Goal: Book appointment/travel/reservation

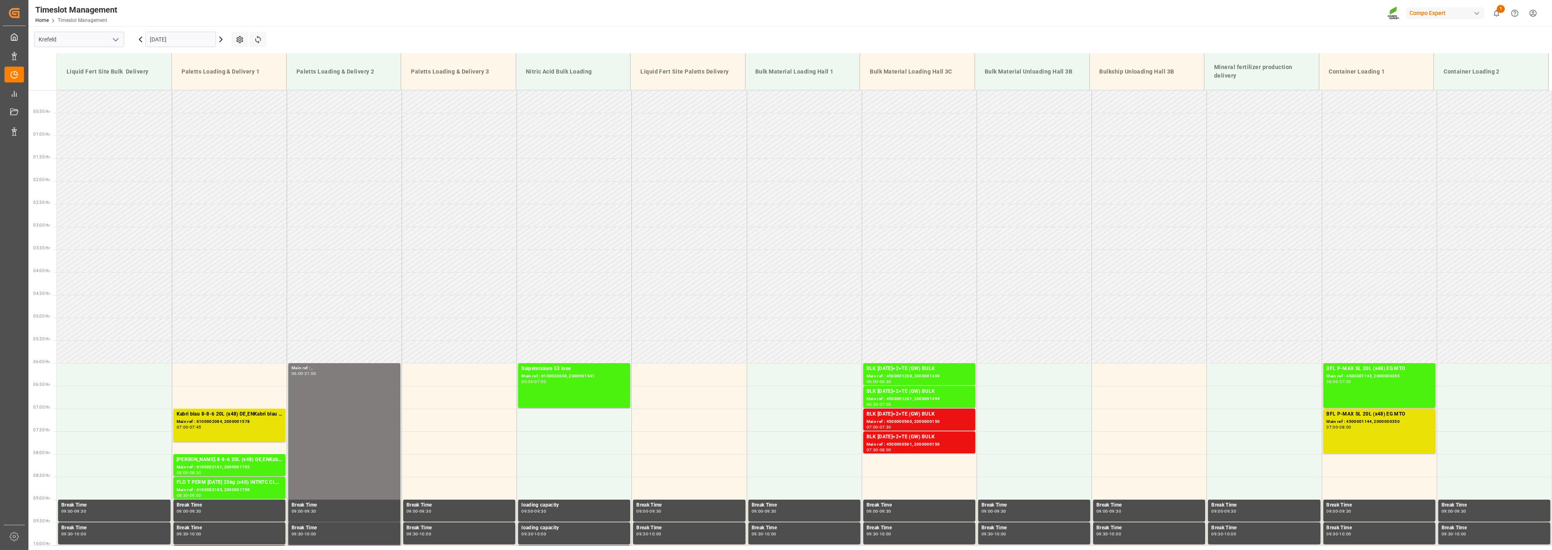
scroll to position [278, 0]
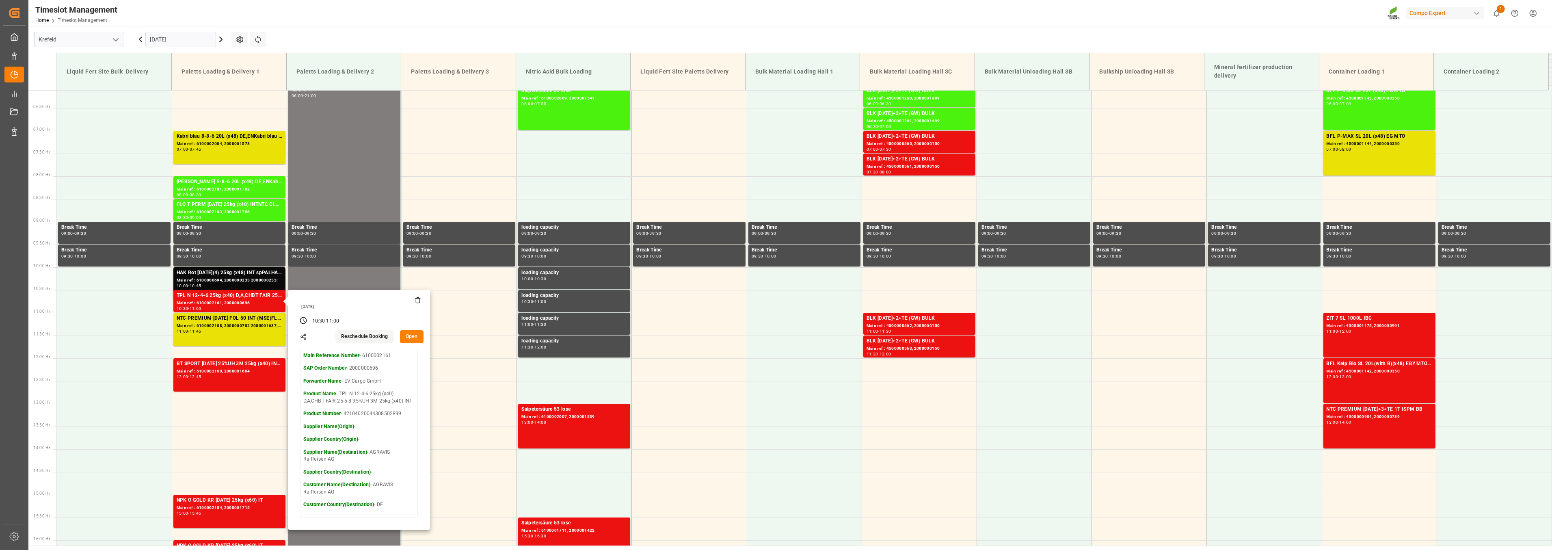
click at [117, 41] on icon "open menu" at bounding box center [116, 40] width 10 height 10
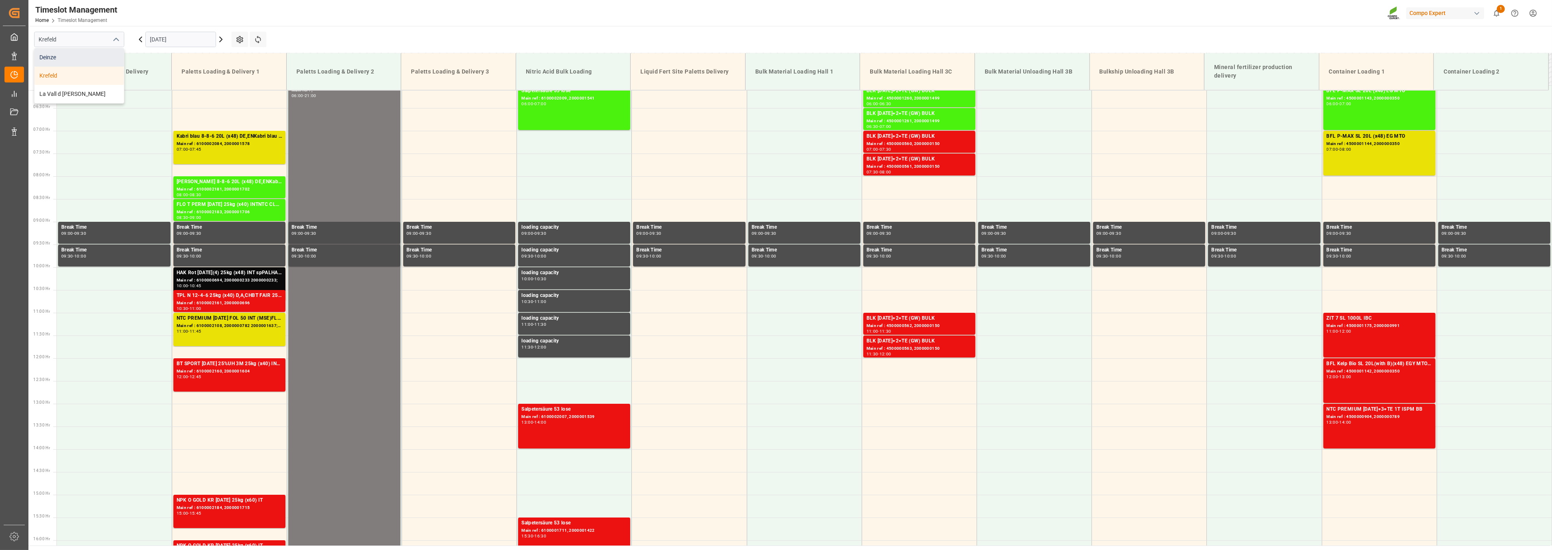
click at [67, 59] on div "Deinze" at bounding box center [79, 57] width 89 height 18
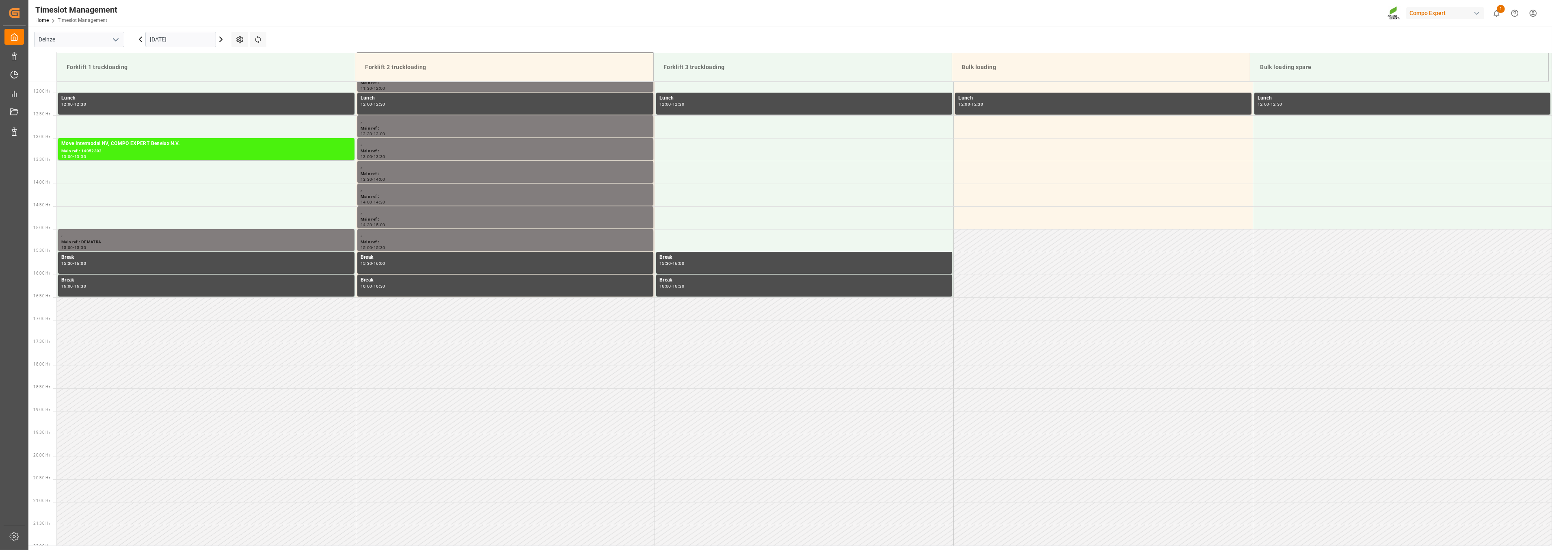
scroll to position [540, 0]
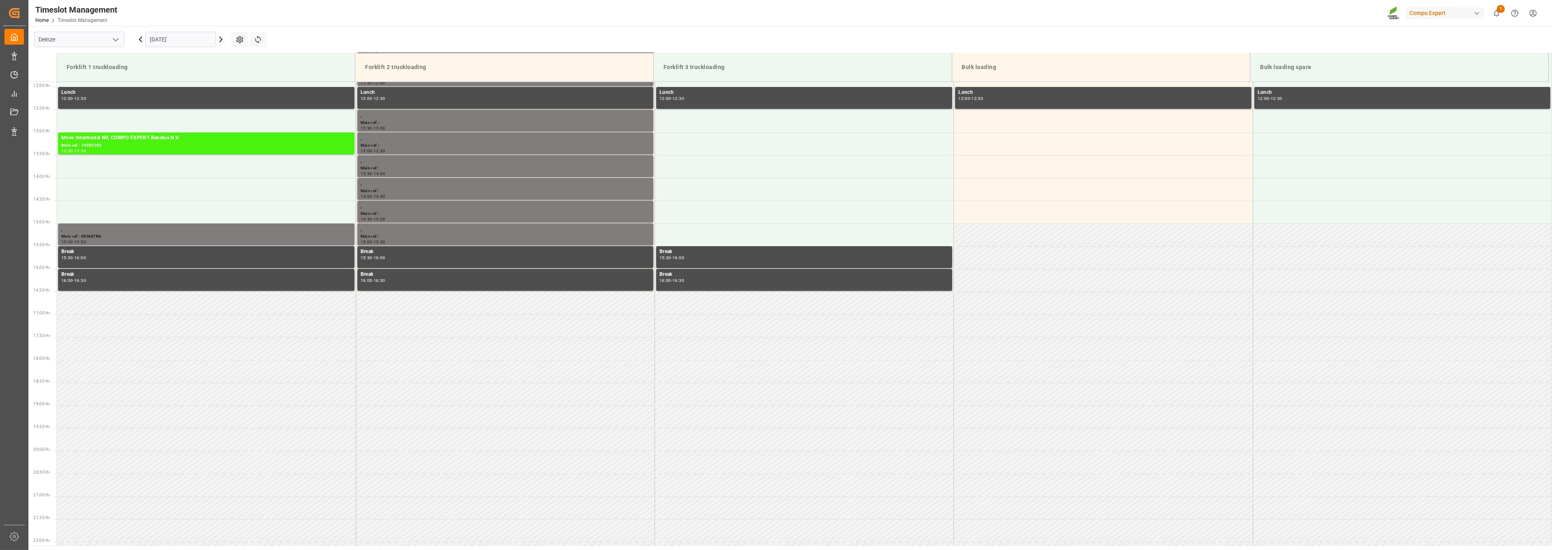
click at [186, 37] on input "[DATE]" at bounding box center [180, 39] width 71 height 15
click at [171, 153] on span "30" at bounding box center [171, 152] width 5 height 6
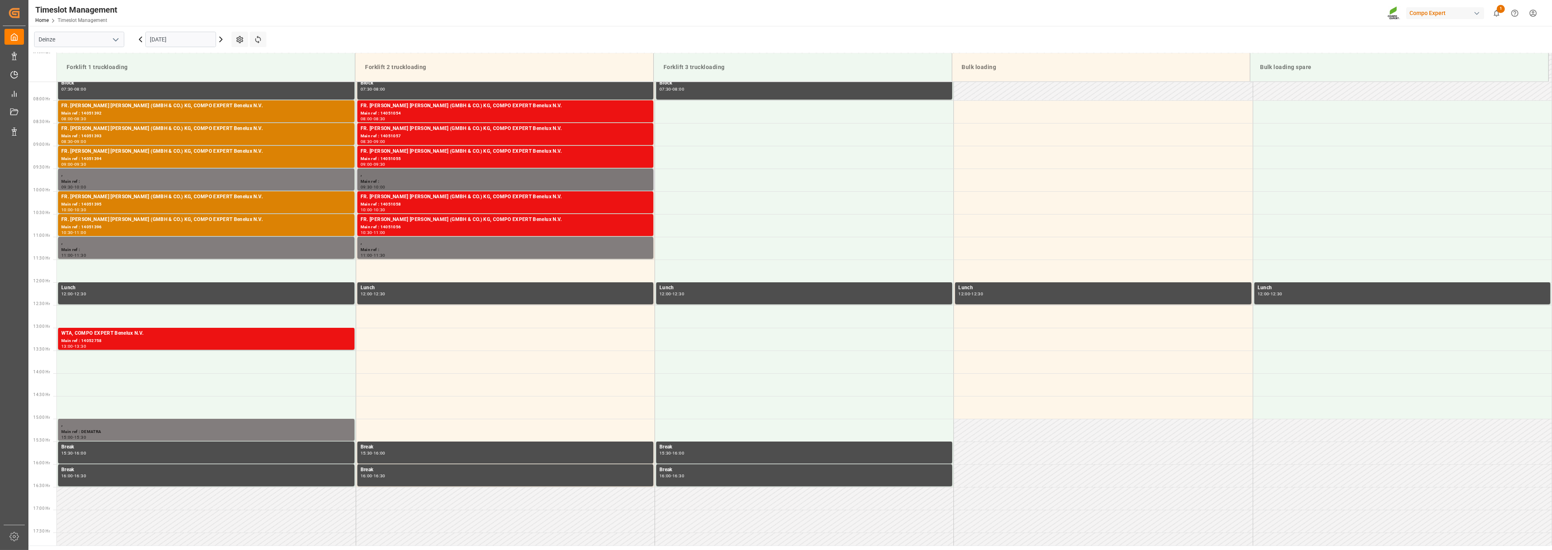
scroll to position [270, 0]
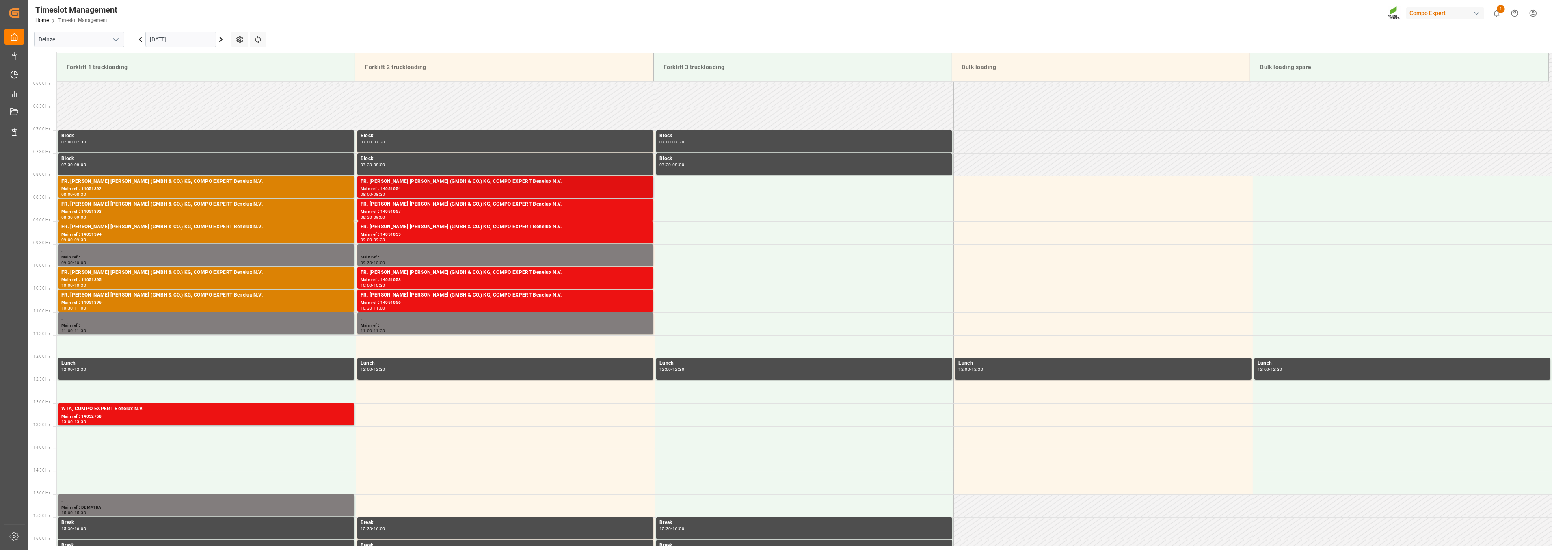
click at [395, 183] on div "FR. [PERSON_NAME] [PERSON_NAME] (GMBH & CO.) KG, COMPO EXPERT Benelux N.V." at bounding box center [506, 181] width 290 height 8
click at [81, 186] on div "Main ref : 14051392" at bounding box center [206, 189] width 290 height 7
click at [78, 274] on div "FR. [PERSON_NAME] [PERSON_NAME] (GMBH & CO.) KG, COMPO EXPERT Benelux N.V." at bounding box center [206, 272] width 290 height 8
click at [125, 300] on div "Main ref : 14051396" at bounding box center [206, 302] width 290 height 7
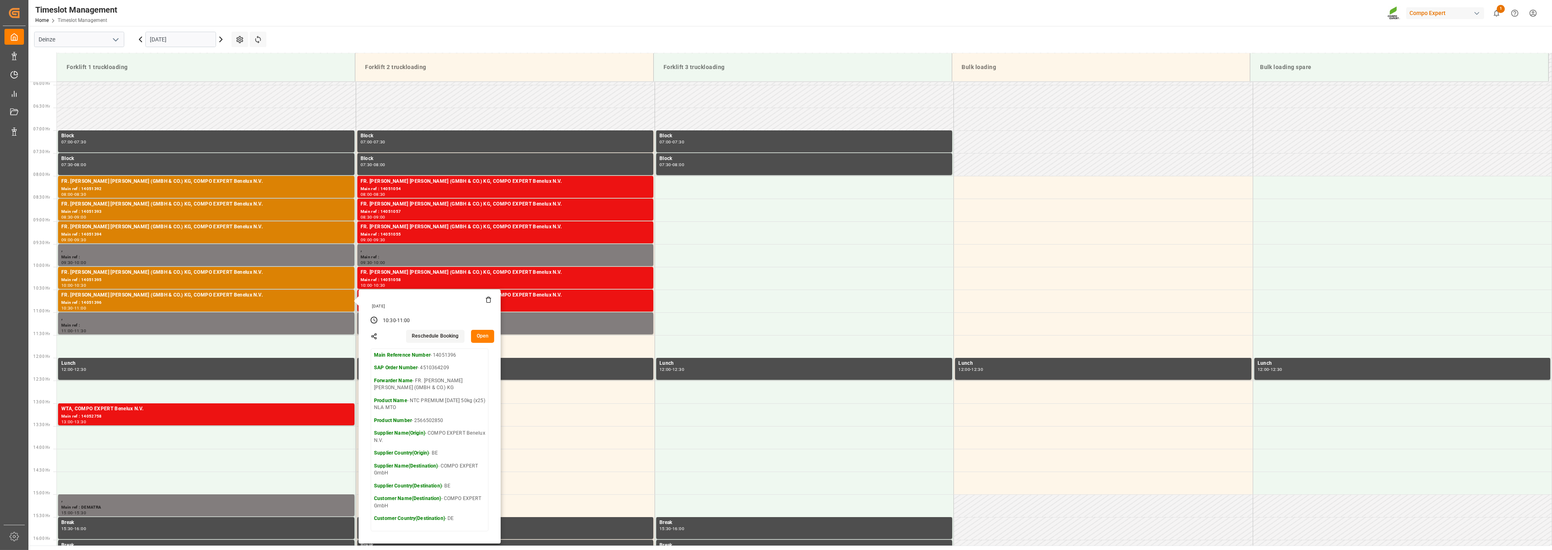
click at [140, 37] on icon at bounding box center [141, 40] width 10 height 10
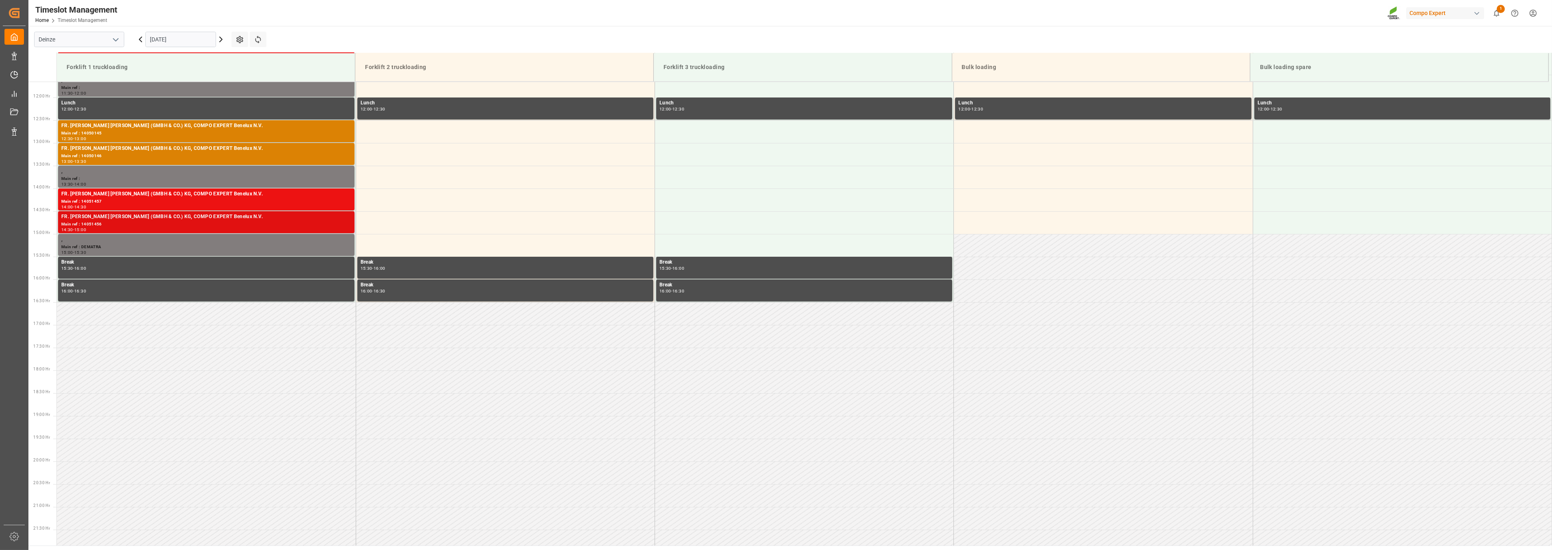
scroll to position [540, 0]
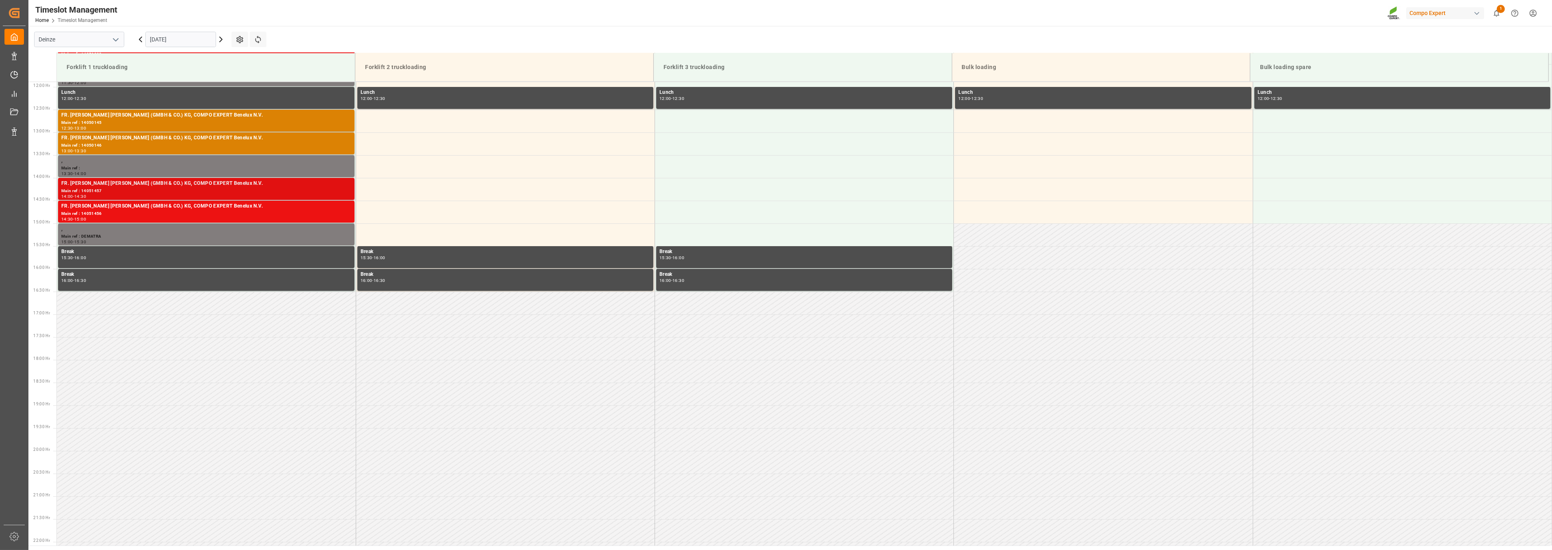
click at [103, 184] on div "FR. [PERSON_NAME] [PERSON_NAME] (GMBH & CO.) KG, COMPO EXPERT Benelux N.V." at bounding box center [206, 183] width 290 height 8
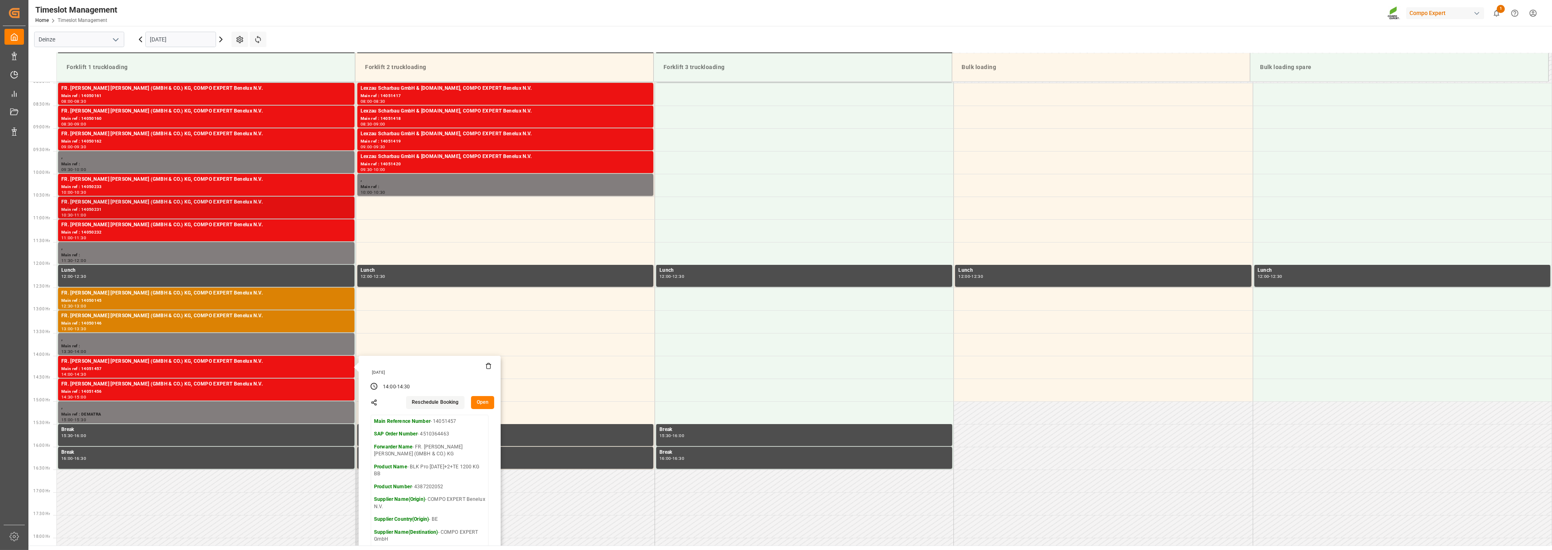
scroll to position [360, 0]
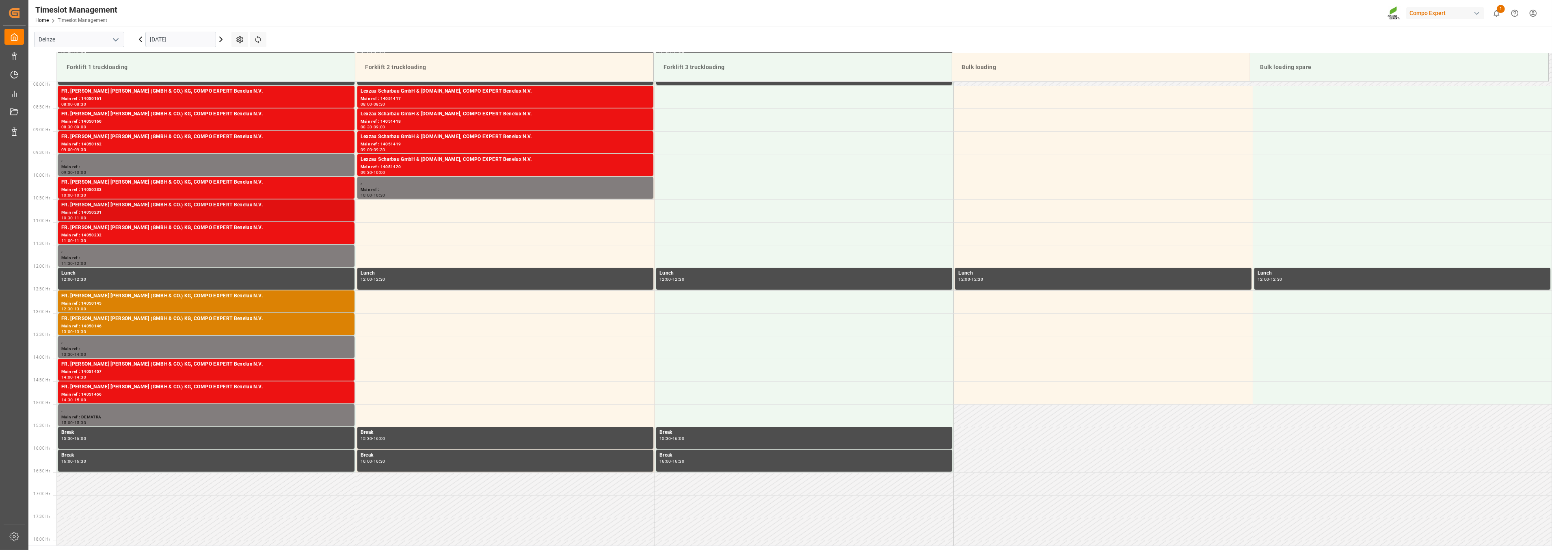
click at [138, 205] on div "FR. [PERSON_NAME] [PERSON_NAME] (GMBH & CO.) KG, COMPO EXPERT Benelux N.V." at bounding box center [206, 205] width 290 height 8
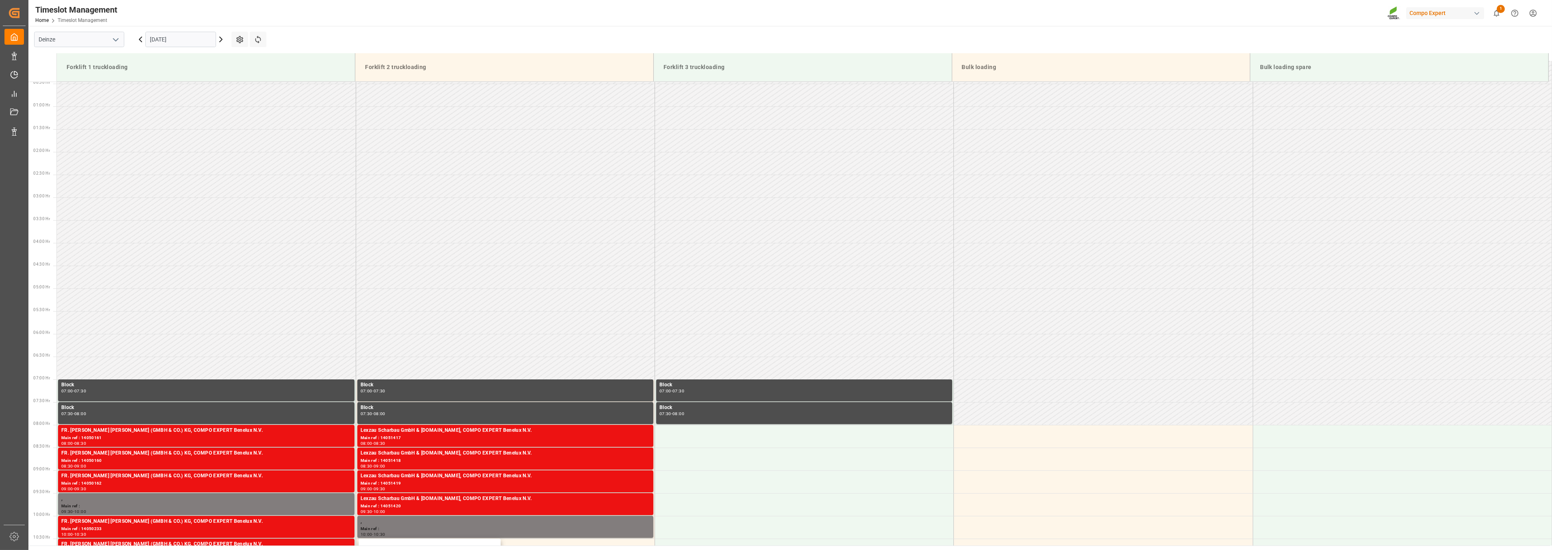
scroll to position [0, 0]
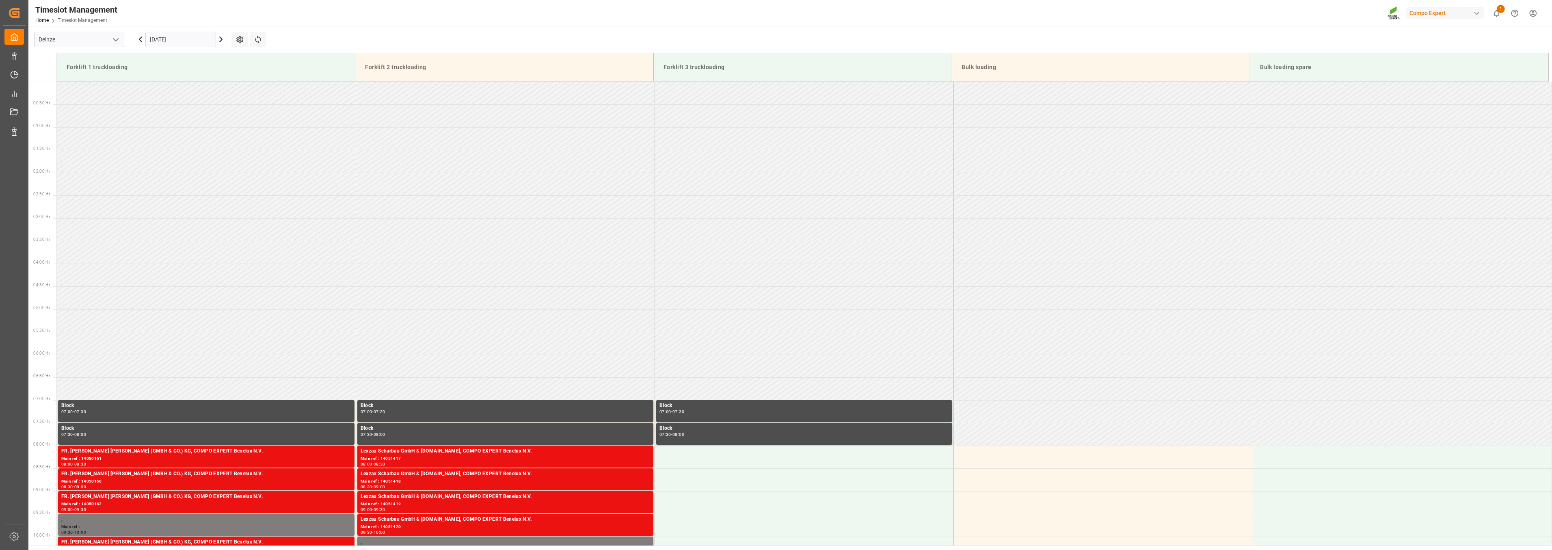
click at [218, 39] on icon at bounding box center [221, 40] width 10 height 10
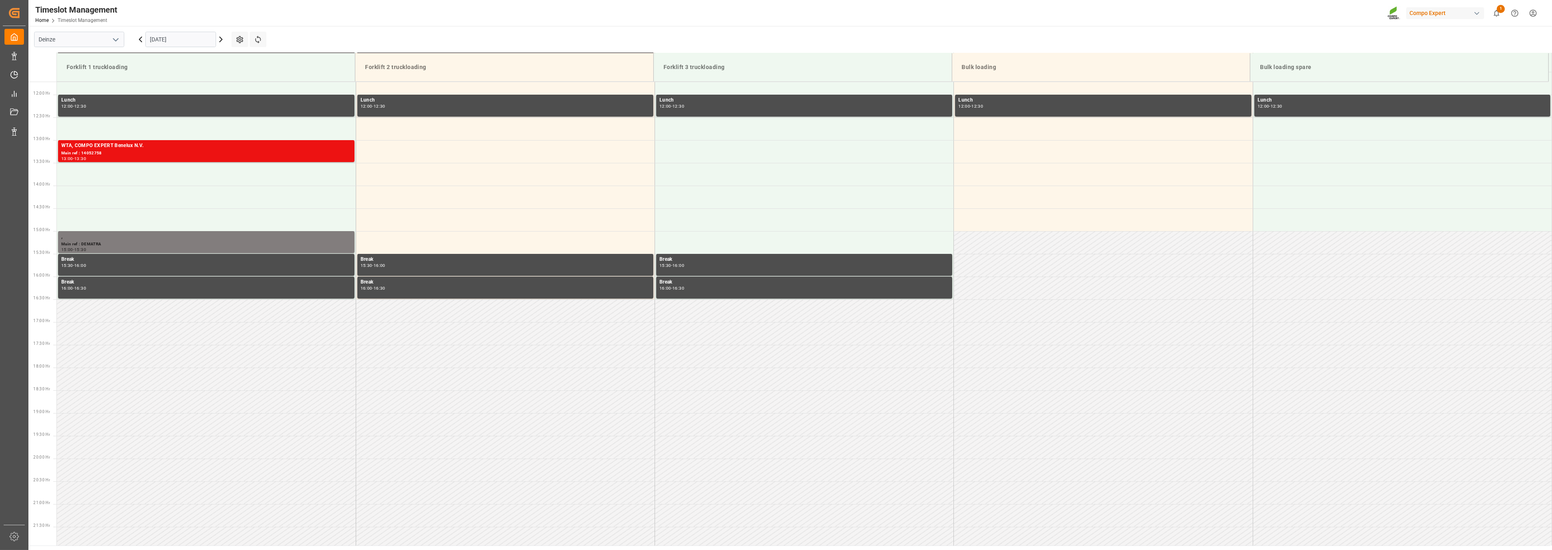
scroll to position [540, 0]
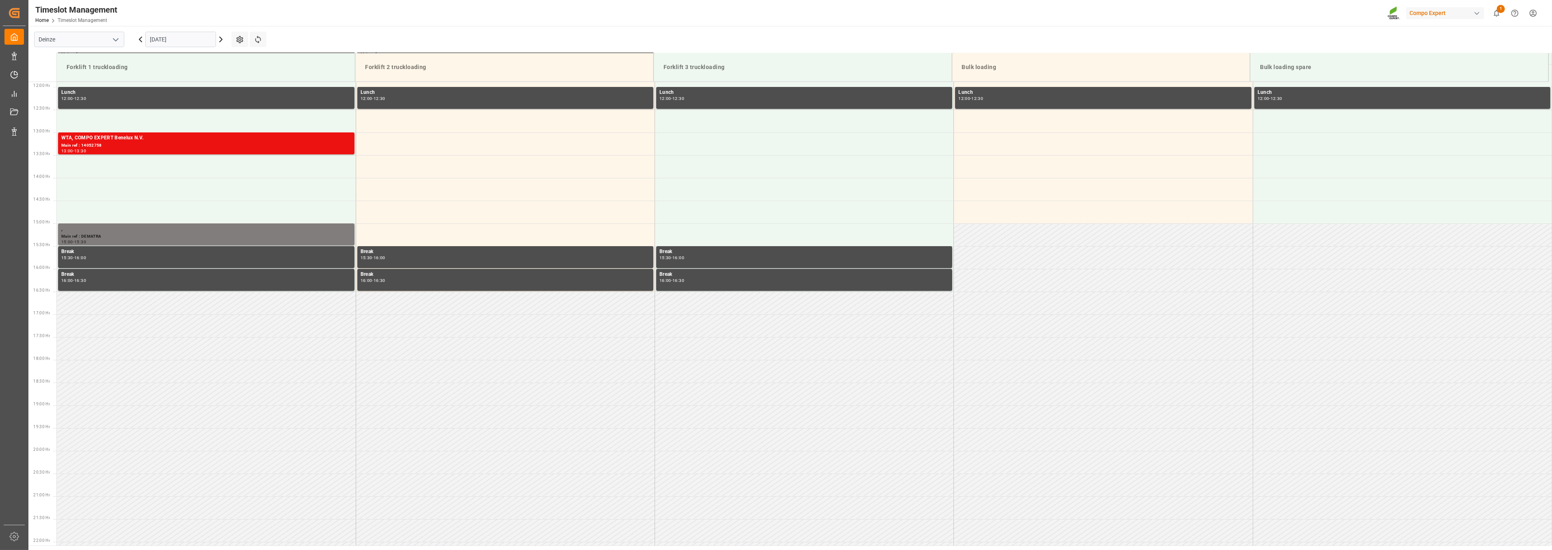
click at [225, 43] on icon at bounding box center [221, 40] width 10 height 10
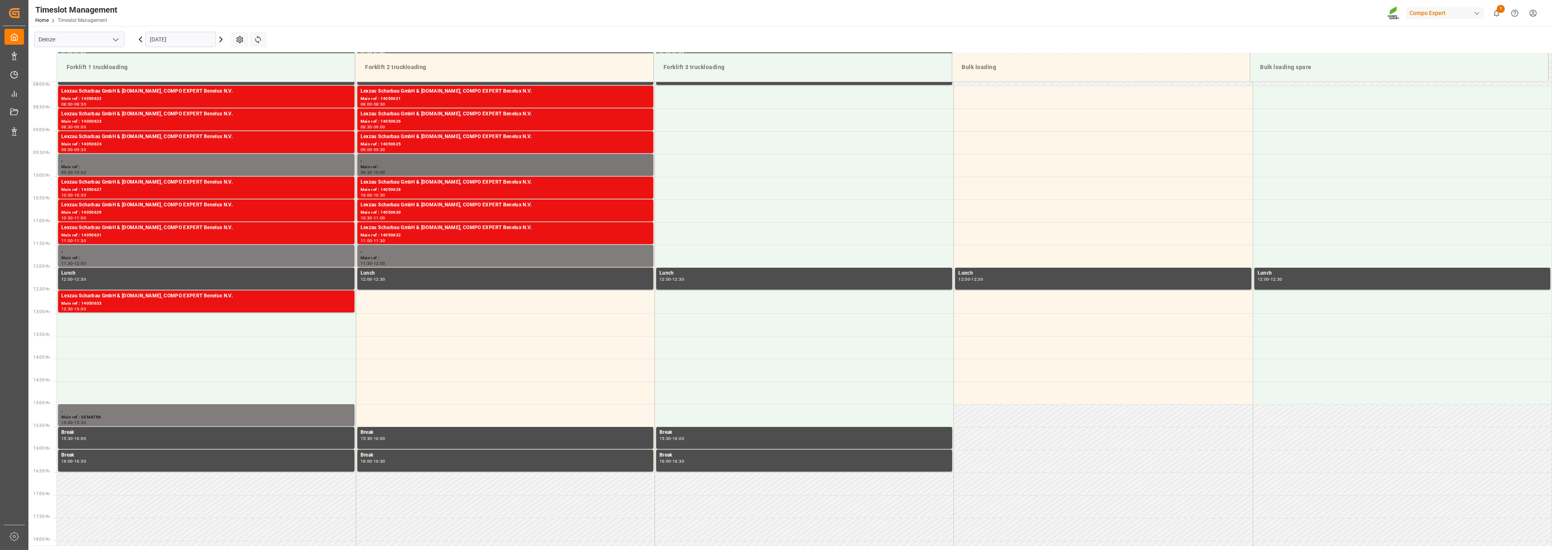
scroll to position [315, 0]
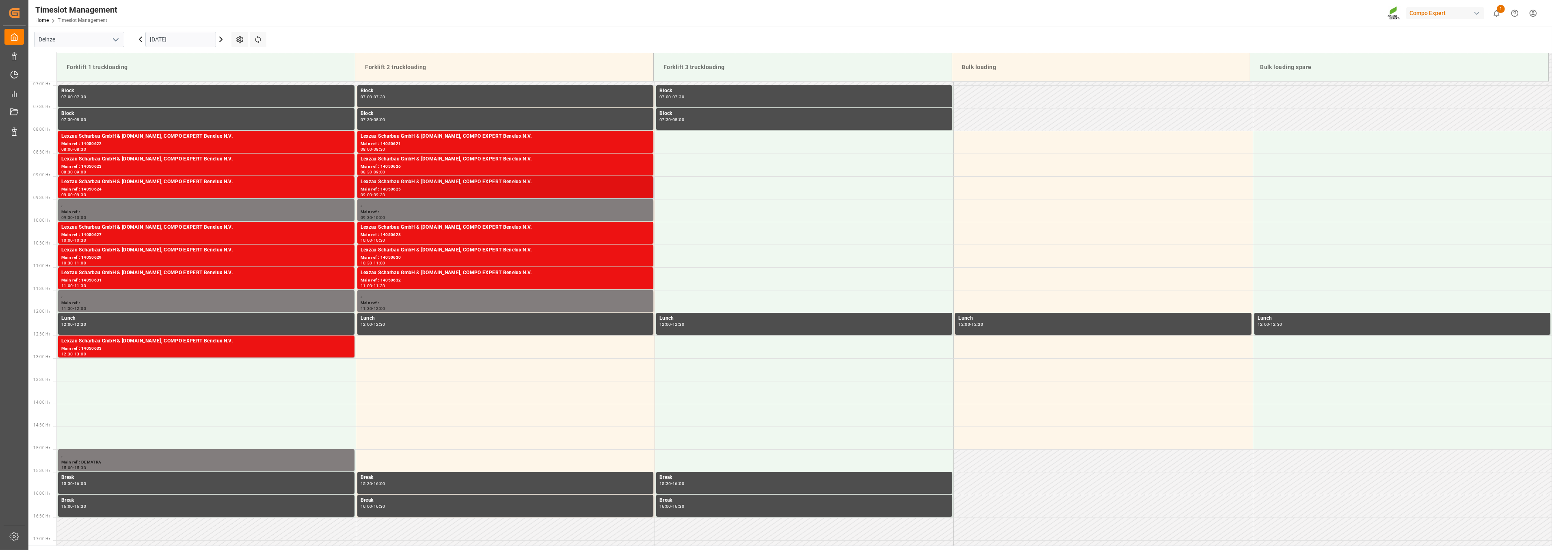
click at [395, 180] on div "Lexzau Scharbau GmbH & [DOMAIN_NAME], COMPO EXPERT Benelux N.V." at bounding box center [506, 182] width 290 height 8
